Goal: Transaction & Acquisition: Purchase product/service

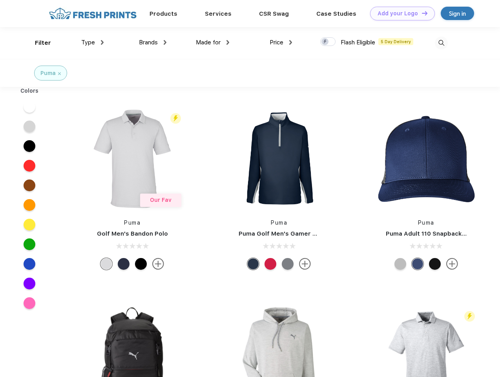
click at [400, 13] on link "Add your Logo Design Tool" at bounding box center [402, 14] width 65 height 14
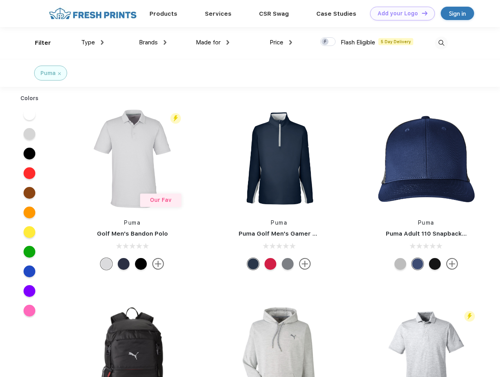
click at [0, 0] on div "Design Tool" at bounding box center [0, 0] width 0 height 0
click at [421, 13] on link "Add your Logo Design Tool" at bounding box center [402, 14] width 65 height 14
click at [38, 43] on div "Filter" at bounding box center [43, 42] width 16 height 9
click at [93, 42] on span "Type" at bounding box center [88, 42] width 14 height 7
click at [153, 42] on span "Brands" at bounding box center [148, 42] width 19 height 7
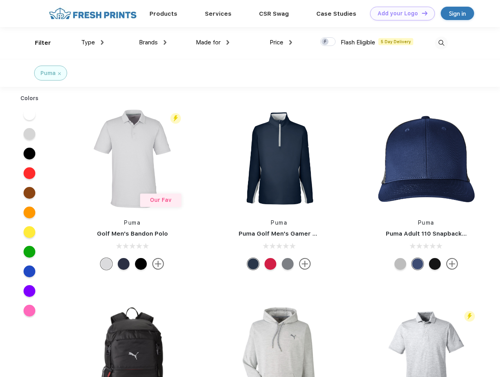
click at [213, 42] on span "Made for" at bounding box center [208, 42] width 25 height 7
click at [281, 42] on span "Price" at bounding box center [277, 42] width 14 height 7
click at [328, 42] on div at bounding box center [328, 41] width 15 height 9
click at [326, 42] on input "checkbox" at bounding box center [323, 39] width 5 height 5
click at [442, 43] on img at bounding box center [441, 43] width 13 height 13
